Goal: Book appointment/travel/reservation

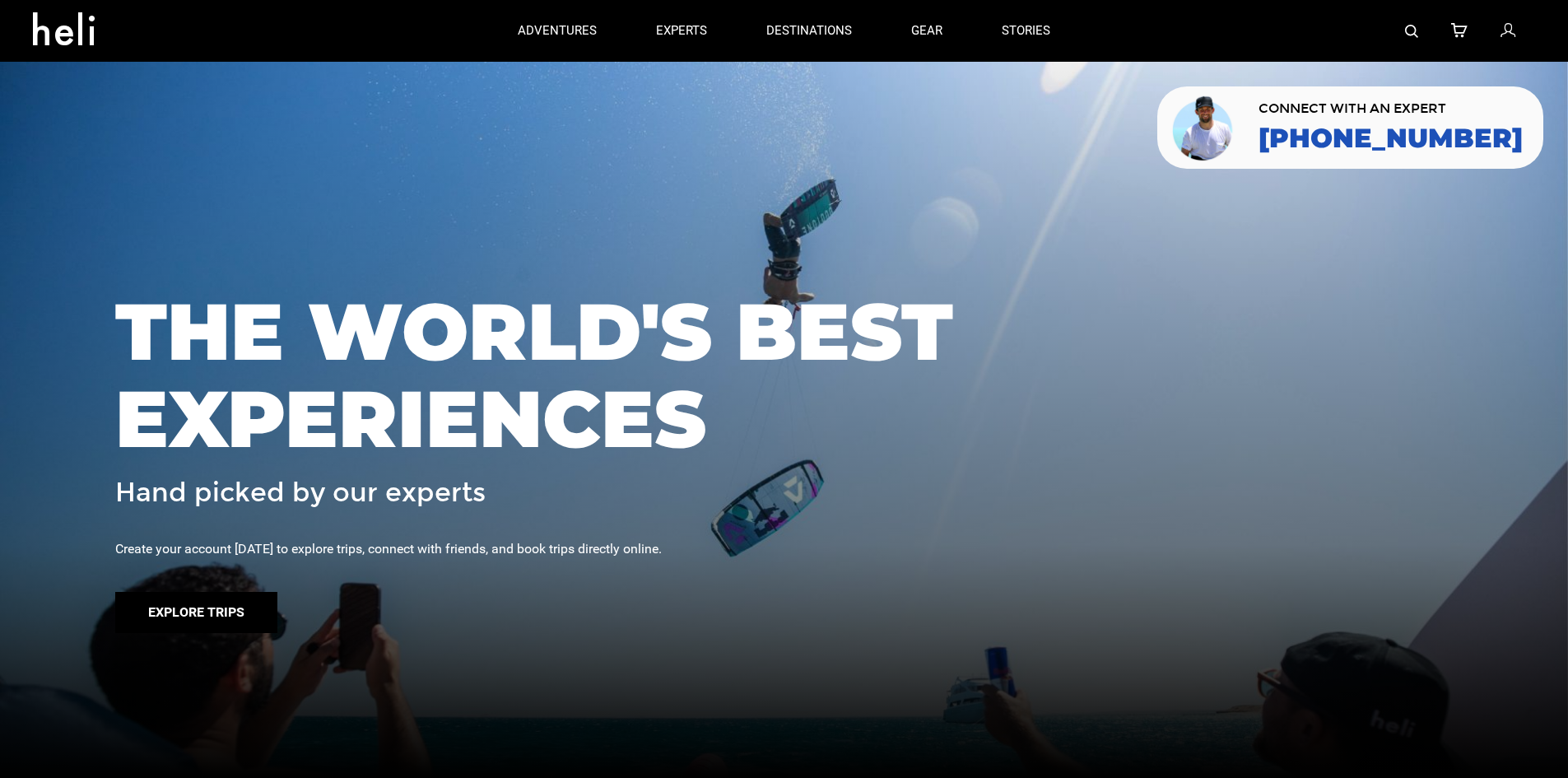
click at [200, 616] on button "Explore Trips" at bounding box center [195, 612] width 162 height 41
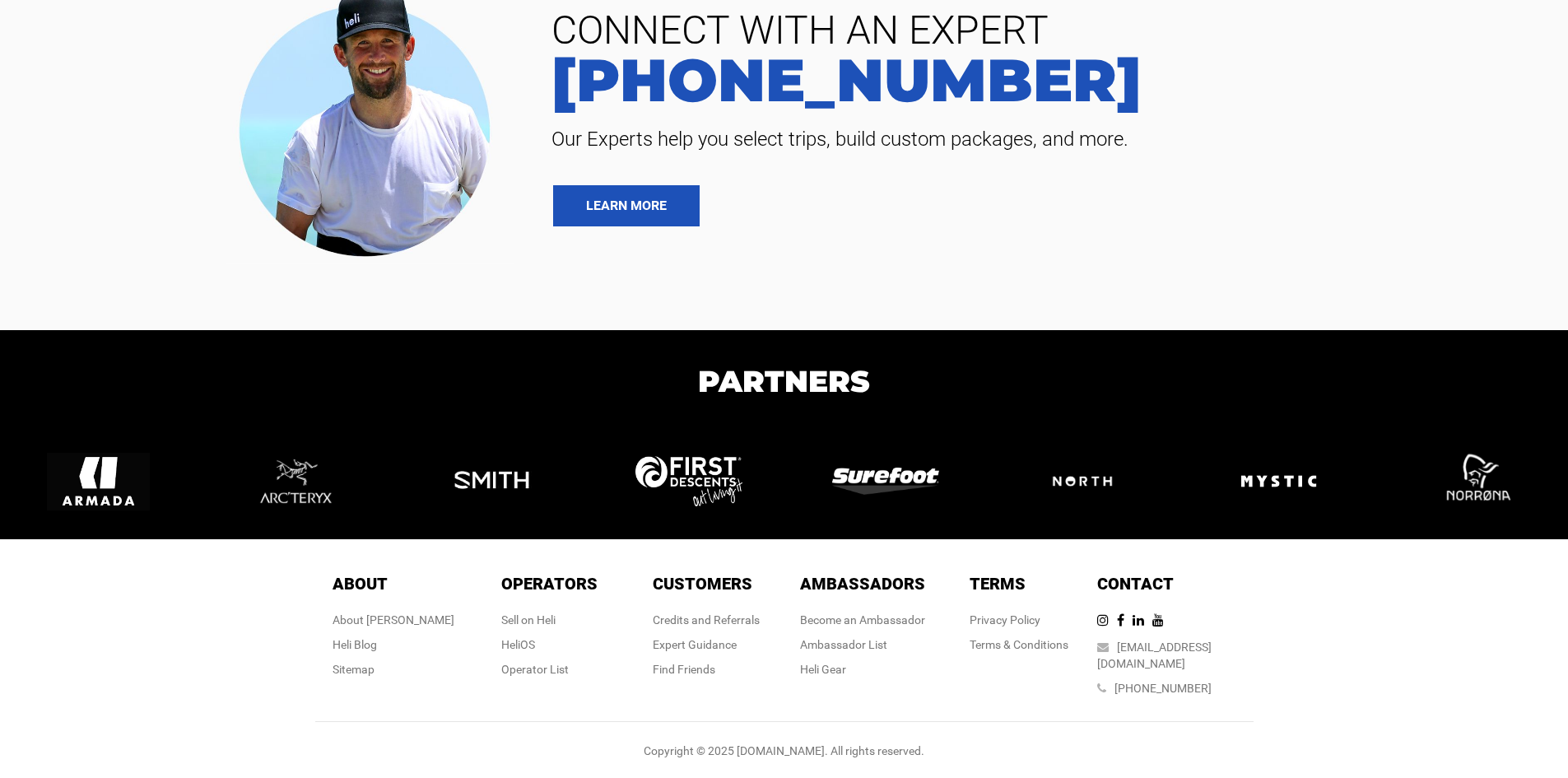
scroll to position [5461, 0]
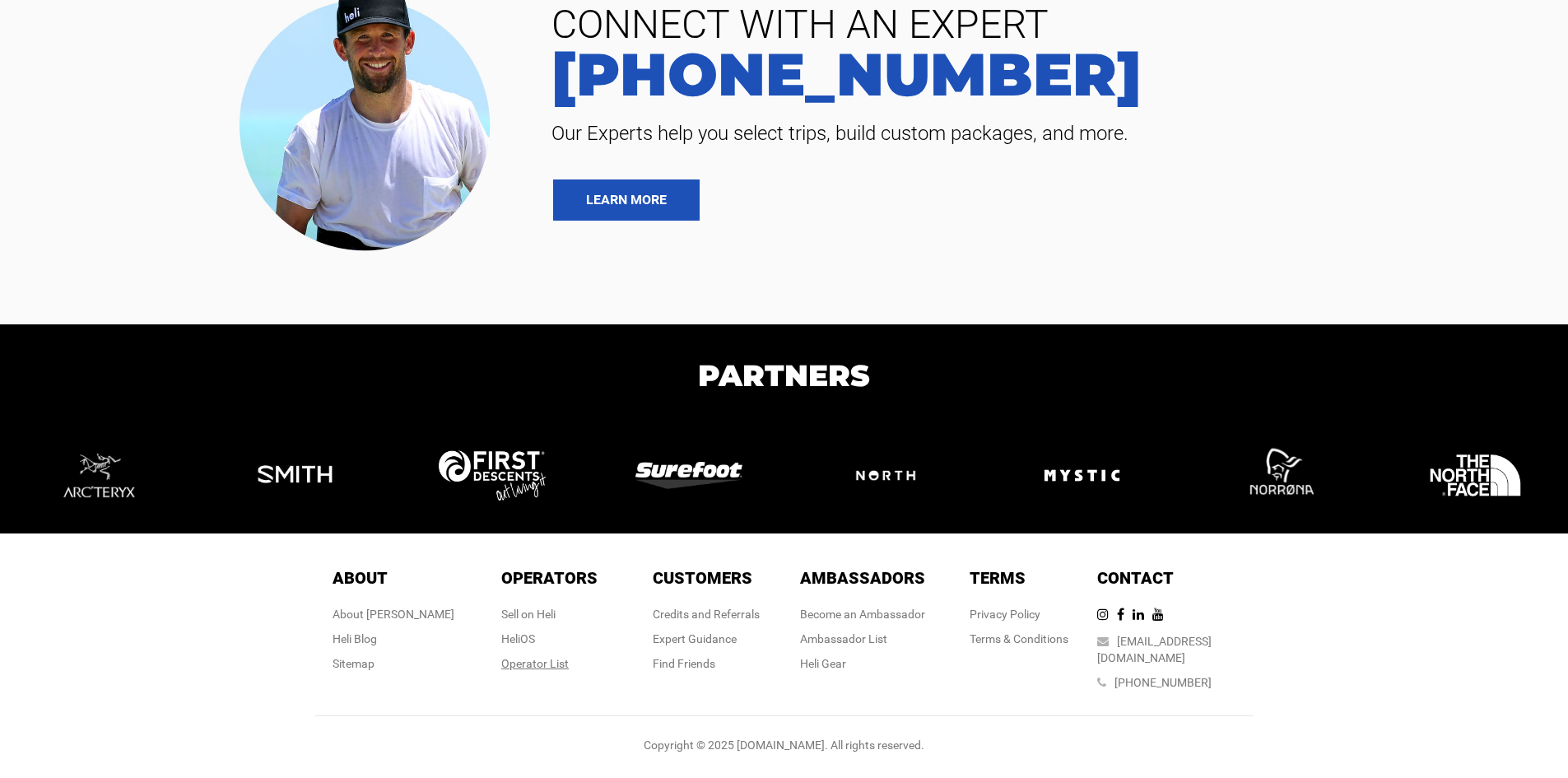
click at [553, 672] on div "Operator List" at bounding box center [550, 663] width 96 height 16
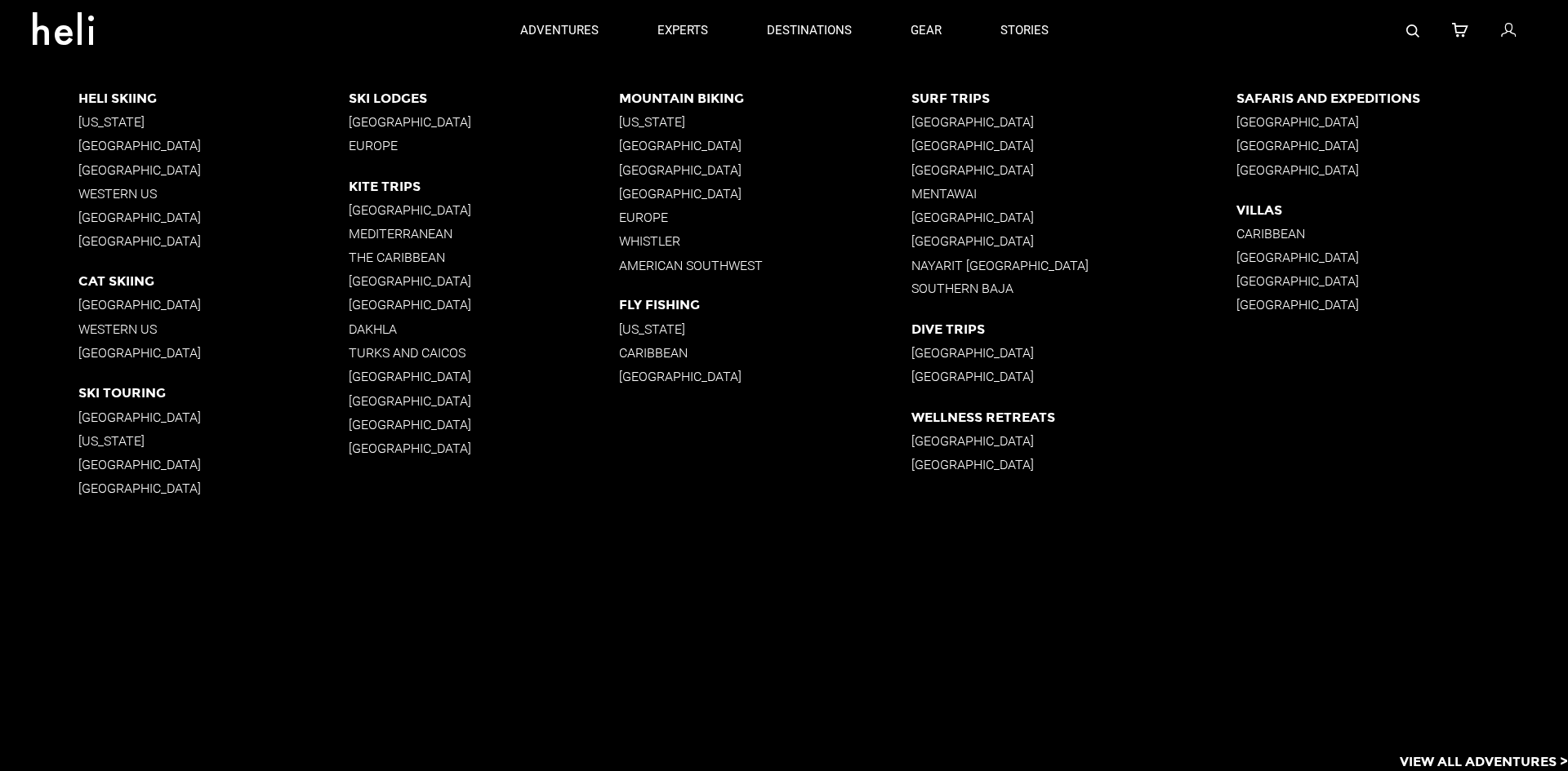
click at [102, 354] on p "[GEOGRAPHIC_DATA]" at bounding box center [213, 353] width 270 height 15
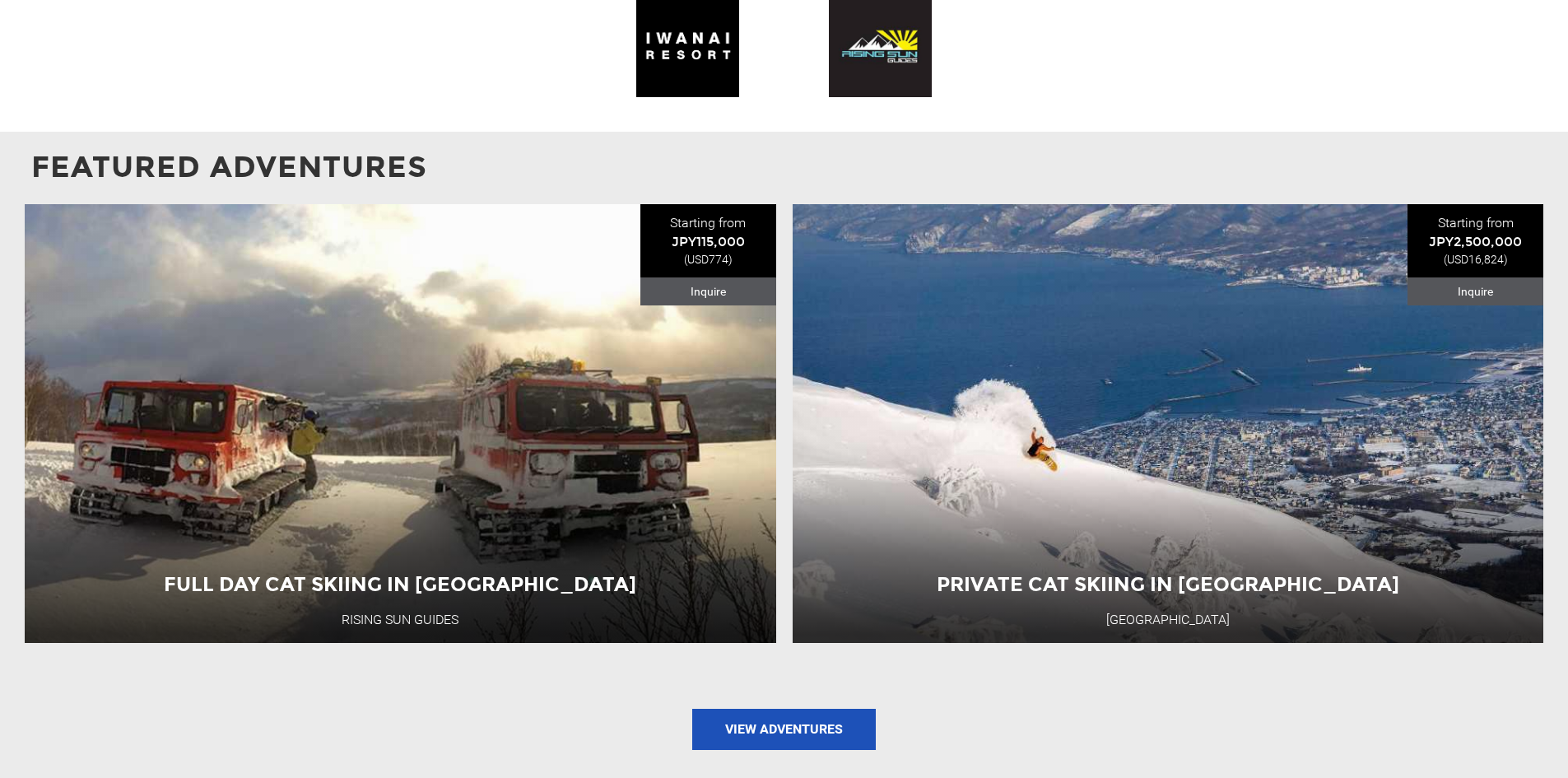
scroll to position [1565, 0]
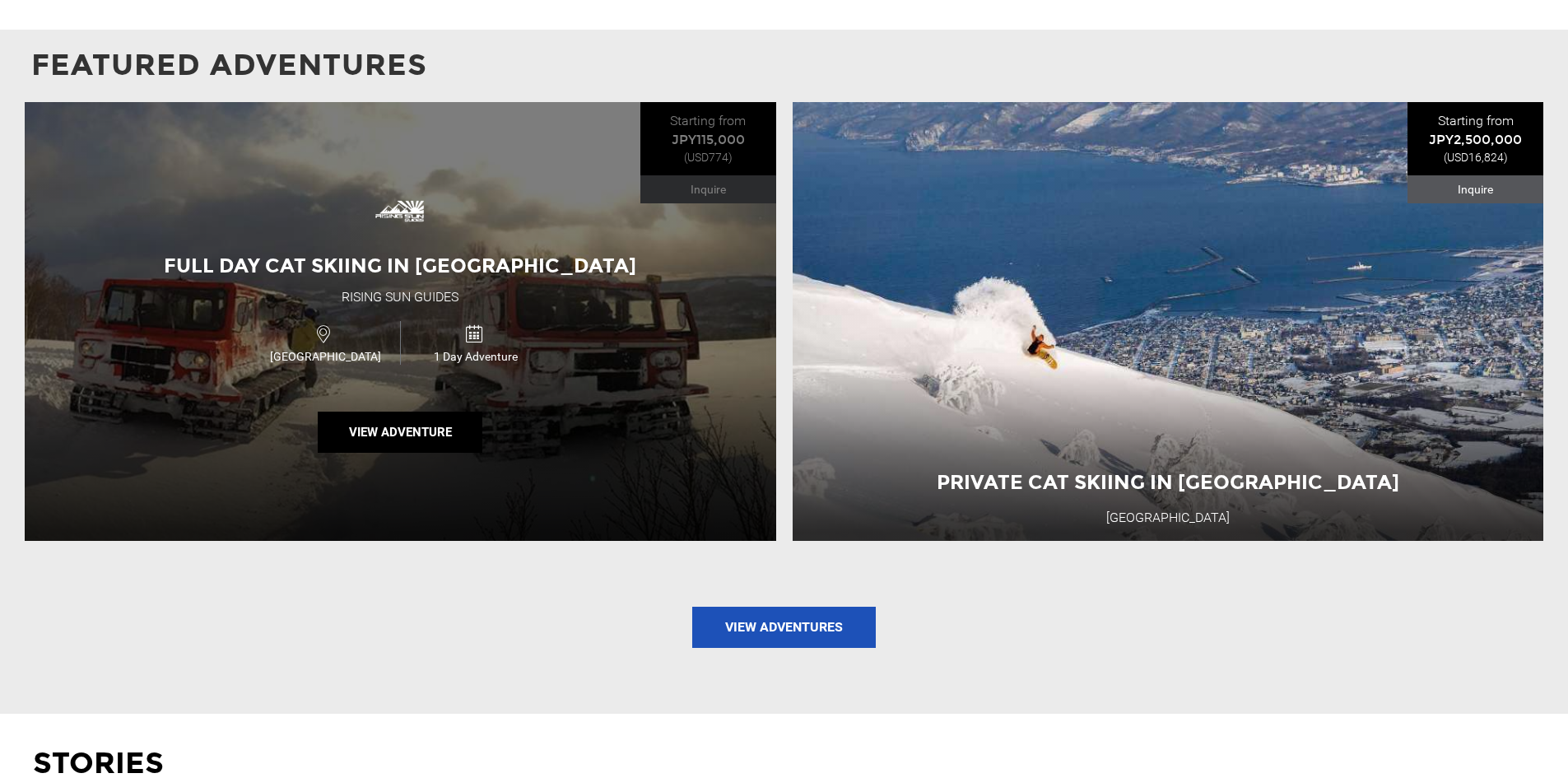
click at [440, 397] on div "Full Day Cat Skiing in [GEOGRAPHIC_DATA] Rising Sun Guides [GEOGRAPHIC_DATA] 1 …" at bounding box center [400, 322] width 752 height 439
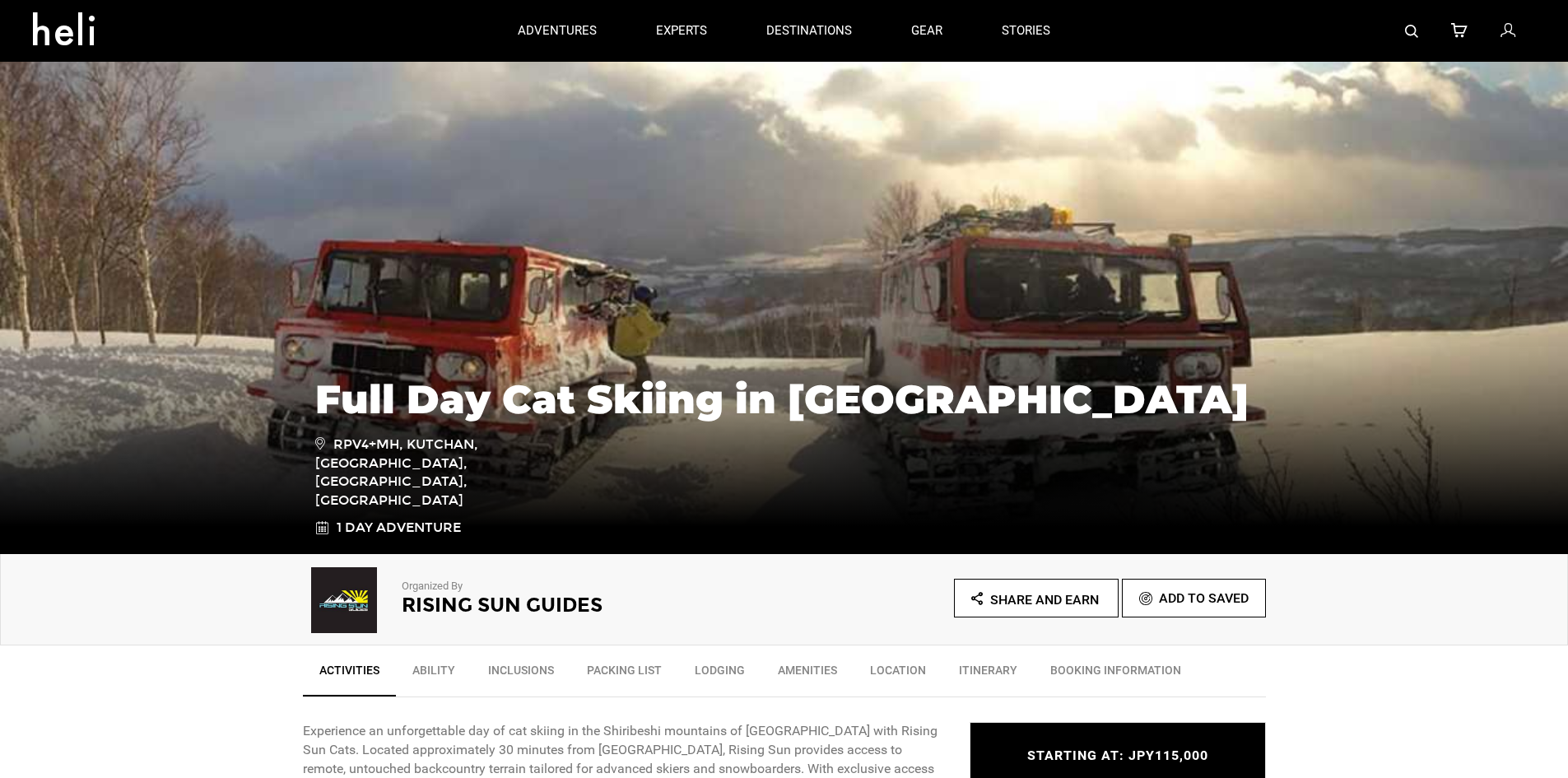
drag, startPoint x: 274, startPoint y: 2, endPoint x: 130, endPoint y: 110, distance: 180.0
click at [130, 110] on img at bounding box center [784, 307] width 1568 height 494
